Goal: Task Accomplishment & Management: Complete application form

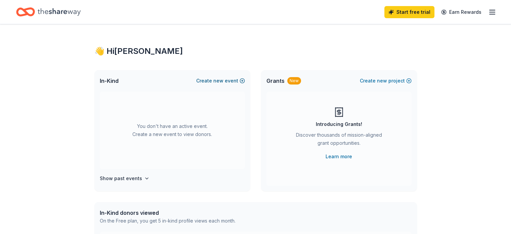
click at [231, 78] on button "Create new event" at bounding box center [220, 81] width 49 height 8
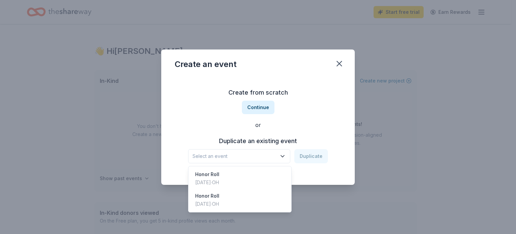
click at [284, 156] on icon "button" at bounding box center [282, 156] width 7 height 7
click at [215, 199] on div "Honor Roll" at bounding box center [207, 196] width 24 height 8
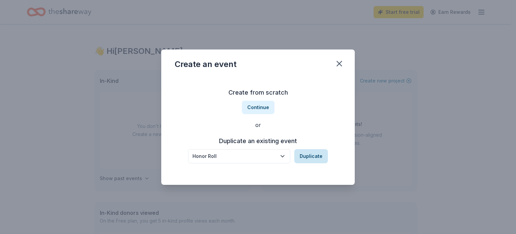
click at [310, 153] on button "Duplicate" at bounding box center [311, 156] width 34 height 14
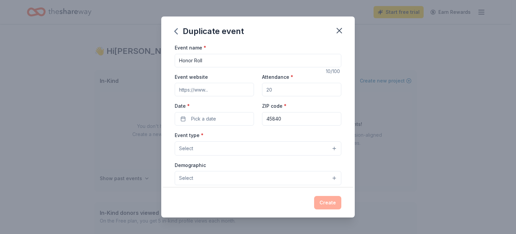
click at [202, 148] on button "Select" at bounding box center [258, 148] width 167 height 14
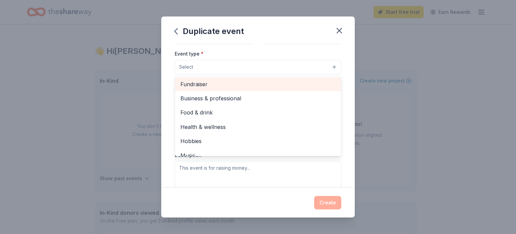
click at [240, 87] on span "Fundraiser" at bounding box center [257, 84] width 155 height 9
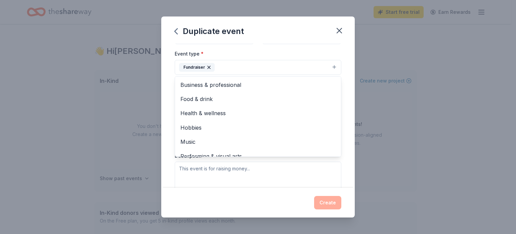
click at [166, 80] on div "Event name * Honor Roll 10 /100 Event website Attendance * Date * Pick a date Z…" at bounding box center [258, 115] width 194 height 144
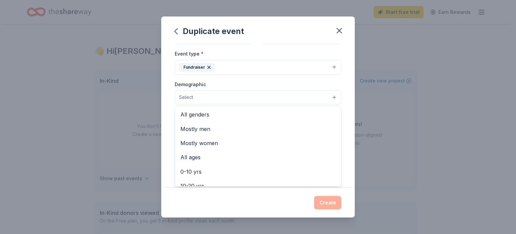
click at [193, 101] on button "Select" at bounding box center [258, 97] width 167 height 14
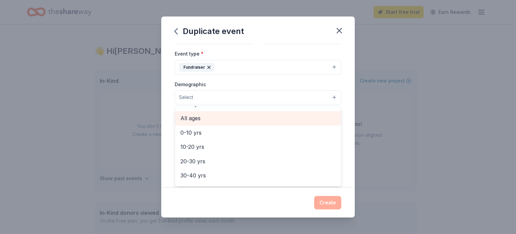
scroll to position [41, 0]
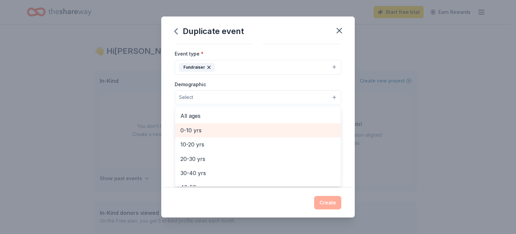
click at [209, 132] on span "0-10 yrs" at bounding box center [257, 130] width 155 height 9
click at [183, 129] on span "10-20 yrs" at bounding box center [257, 130] width 155 height 9
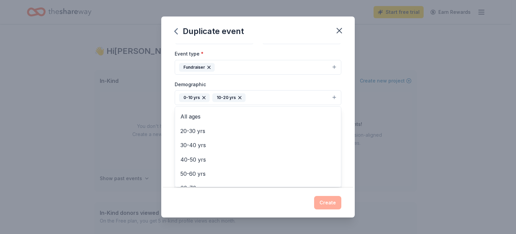
click at [168, 129] on div "Event name * Honor Roll 10 /100 Event website Attendance * Date * Pick a date Z…" at bounding box center [258, 115] width 194 height 144
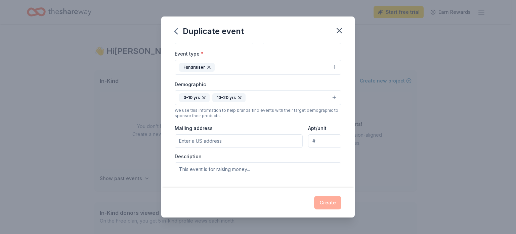
click at [206, 139] on input "Mailing address" at bounding box center [239, 140] width 128 height 13
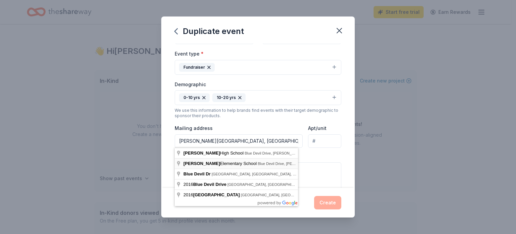
type input "[STREET_ADDRESS][PERSON_NAME]"
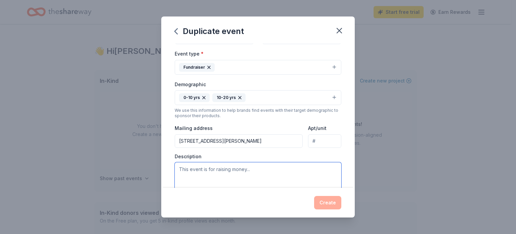
click at [243, 170] on textarea at bounding box center [258, 177] width 167 height 30
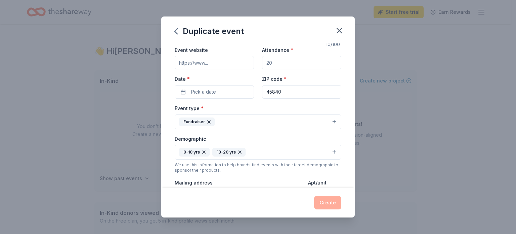
scroll to position [14, 0]
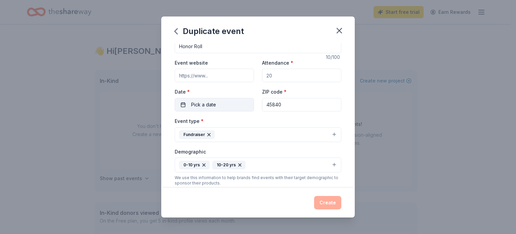
type textarea "Honor Roll prizes every quarter"
click at [235, 105] on button "Pick a date" at bounding box center [214, 104] width 79 height 13
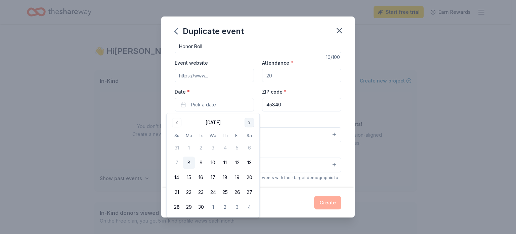
click at [252, 122] on button "Go to next month" at bounding box center [249, 122] width 9 height 9
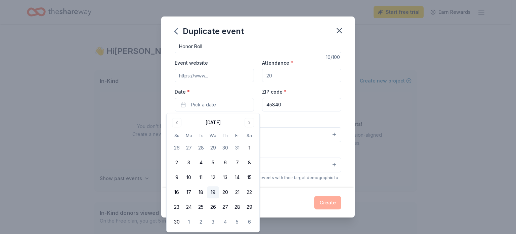
click at [214, 192] on button "19" at bounding box center [213, 192] width 12 height 12
click at [281, 205] on div "Create" at bounding box center [258, 202] width 167 height 13
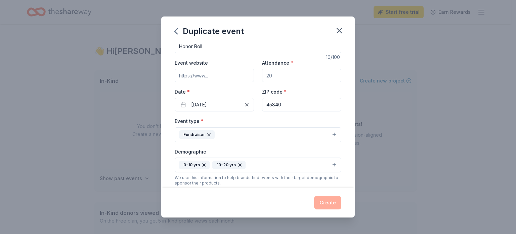
drag, startPoint x: 230, startPoint y: 103, endPoint x: 238, endPoint y: 79, distance: 25.4
click at [238, 79] on div "Event website Attendance * Date * [DATE] ZIP code * 45840" at bounding box center [258, 84] width 167 height 53
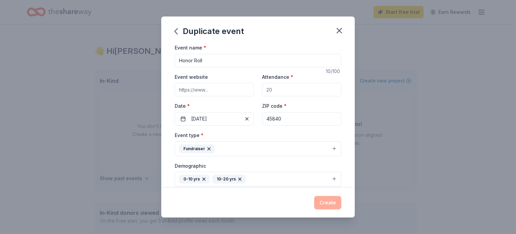
click at [237, 92] on input "Event website" at bounding box center [214, 89] width 79 height 13
click at [276, 89] on input "Attendance *" at bounding box center [301, 89] width 79 height 13
type input "1000"
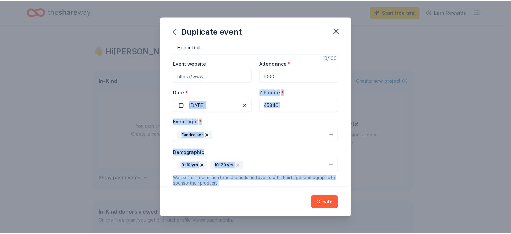
scroll to position [36, 0]
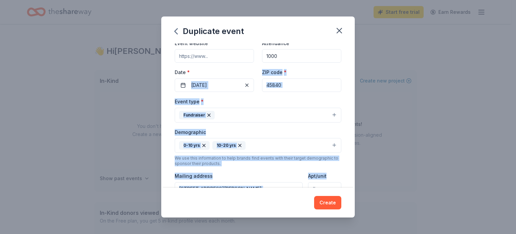
drag, startPoint x: 169, startPoint y: 87, endPoint x: 339, endPoint y: 186, distance: 196.3
click at [339, 186] on div "Event name * Honor Roll 10 /100 Event website Attendance * 1000 Date * [DATE] Z…" at bounding box center [258, 115] width 194 height 144
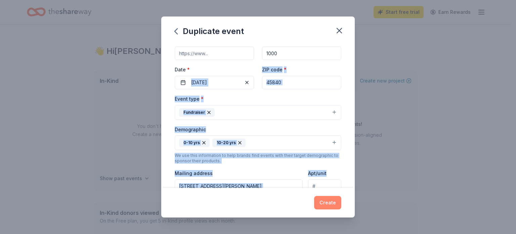
click at [323, 205] on button "Create" at bounding box center [327, 202] width 27 height 13
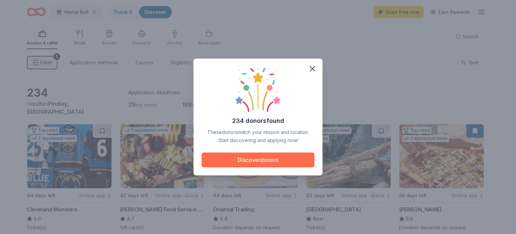
click at [258, 160] on button "Discover donors" at bounding box center [258, 159] width 113 height 15
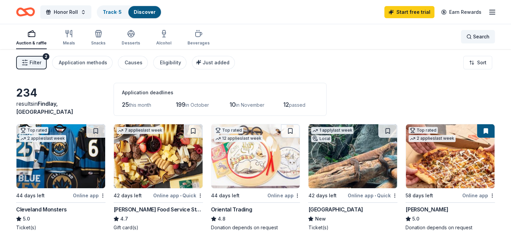
click at [473, 36] on span "Search" at bounding box center [481, 37] width 16 height 8
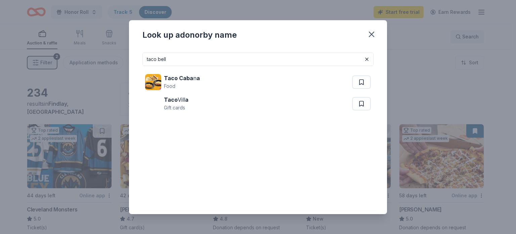
type input "taco bell"
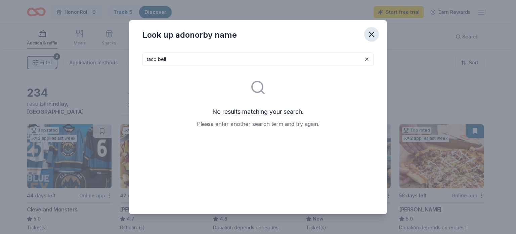
click at [371, 34] on icon "button" at bounding box center [371, 34] width 5 height 5
